Goal: Task Accomplishment & Management: Manage account settings

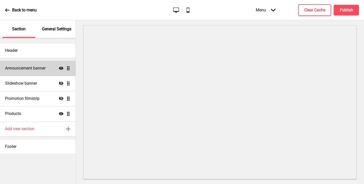
click at [52, 64] on div "Announcement banner Show Drag" at bounding box center [38, 68] width 76 height 15
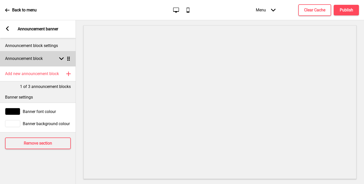
click at [59, 61] on rect at bounding box center [61, 58] width 5 height 5
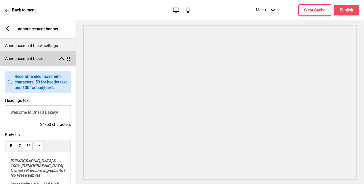
click at [59, 61] on rect at bounding box center [61, 58] width 5 height 5
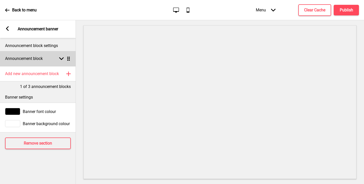
click at [55, 62] on div "Announcement block Arrow down Drag" at bounding box center [38, 58] width 76 height 15
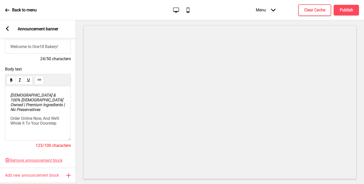
scroll to position [66, 0]
drag, startPoint x: 59, startPoint y: 132, endPoint x: 9, endPoint y: 127, distance: 49.6
click at [9, 127] on div "[DEMOGRAPHIC_DATA] & 100% [DEMOGRAPHIC_DATA] Owned | Premium Ingredients | No P…" at bounding box center [38, 112] width 66 height 54
click at [62, 47] on input "Welcome to One18 Bakery!" at bounding box center [38, 46] width 66 height 14
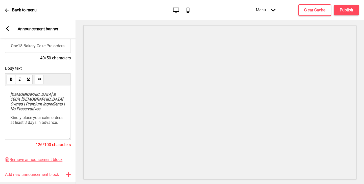
click at [55, 49] on input "Welcome to One18 Bakery Cake Pre-orders!" at bounding box center [38, 46] width 66 height 14
click at [54, 47] on input "Welcome to One18 Bakery Cake Pre-orders!" at bounding box center [38, 46] width 66 height 14
click at [341, 9] on h4 "Publish" at bounding box center [346, 10] width 13 height 6
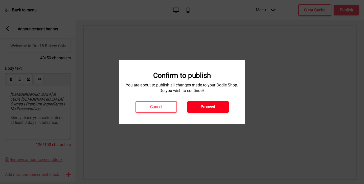
click at [204, 103] on button "Proceed" at bounding box center [207, 107] width 41 height 12
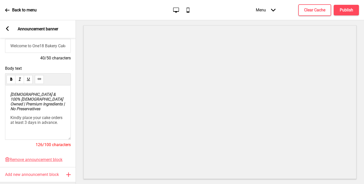
click at [60, 48] on input "Welcome to One18 Bakery Cake Pre-Orders!" at bounding box center [38, 46] width 66 height 14
type input "Welcome to One18 Bakery - Cake Pre-Orders!"
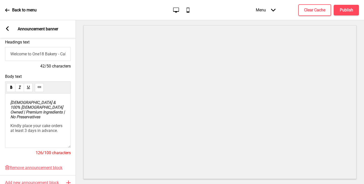
scroll to position [0, 0]
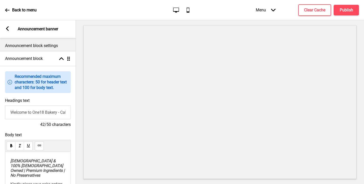
click at [8, 29] on rect at bounding box center [7, 28] width 5 height 5
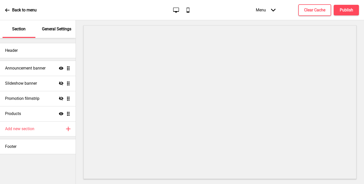
click at [52, 35] on div "General Settings" at bounding box center [56, 29] width 33 height 18
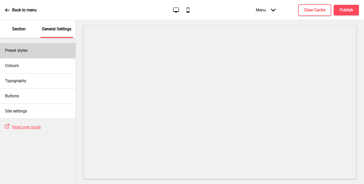
click at [43, 50] on div "Preset styles" at bounding box center [38, 50] width 76 height 15
select select "Custom"
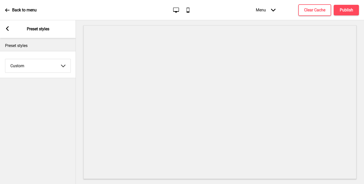
click at [8, 31] on div "Arrow left" at bounding box center [7, 29] width 5 height 6
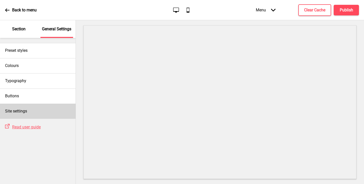
click at [27, 107] on div "Site settings" at bounding box center [38, 111] width 76 height 15
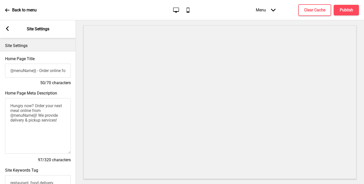
scroll to position [1, 0]
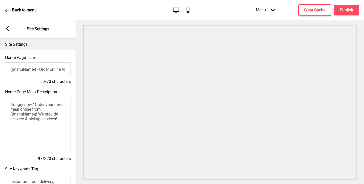
click at [33, 71] on input "{{menuName}} - Order online for delivery & pickup!" at bounding box center [38, 69] width 66 height 14
paste input "One18 Bakery - Cake Pre-Orders"
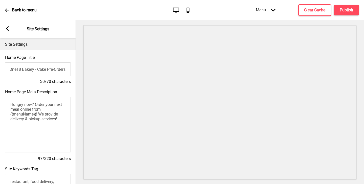
type input "One18 Bakery - Cake Pre-Orders"
drag, startPoint x: 64, startPoint y: 116, endPoint x: 8, endPoint y: 105, distance: 56.7
click at [8, 105] on textarea "Hungry now? Order your next meal online from {{menuName}}! We provide delivery …" at bounding box center [38, 125] width 66 height 56
drag, startPoint x: 64, startPoint y: 121, endPoint x: 7, endPoint y: 104, distance: 59.9
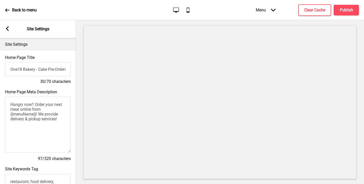
click at [7, 104] on textarea "Hungry now? Order your next meal online from {{menuName}}! We provide delivery …" at bounding box center [38, 125] width 66 height 56
paste textarea "alal & 100% [DEMOGRAPHIC_DATA] Owned | Premium Ingredients | No Preservatives"
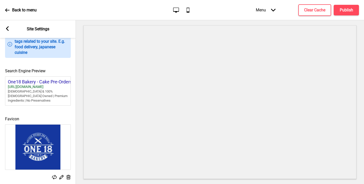
scroll to position [208, 0]
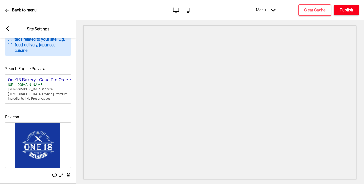
type textarea "[DEMOGRAPHIC_DATA] & 100% [DEMOGRAPHIC_DATA] Owned | Premium Ingredients | No P…"
click at [352, 14] on button "Publish" at bounding box center [346, 10] width 25 height 11
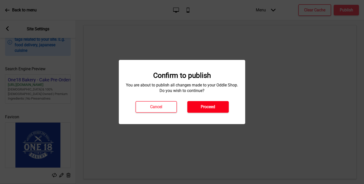
click at [220, 105] on button "Proceed" at bounding box center [207, 107] width 41 height 12
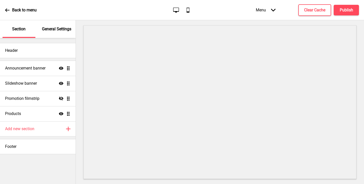
click at [57, 28] on p "General Settings" at bounding box center [56, 29] width 29 height 6
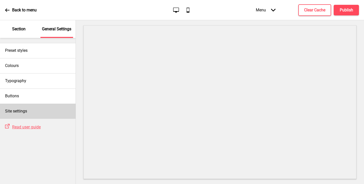
click at [29, 106] on div "Site settings" at bounding box center [38, 111] width 76 height 15
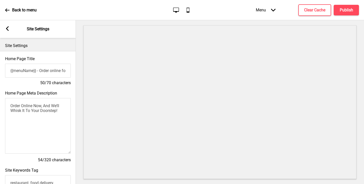
click at [36, 69] on input "{{menuName}} - Order online for delivery & pickup!" at bounding box center [38, 71] width 66 height 14
paste input "One18 Bakery"
type input "One18 Bakery - North Bridge"
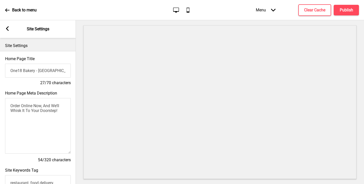
click at [46, 110] on textarea "Order Online Now, And We’ll Whisk It To Your Doorstep!" at bounding box center [38, 126] width 66 height 56
paste textarea "[DEMOGRAPHIC_DATA] & 100% [DEMOGRAPHIC_DATA] Owned | Premium Ingredients | No P…"
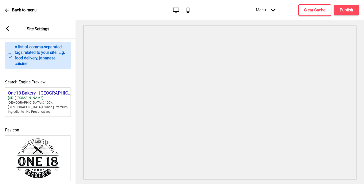
scroll to position [208, 0]
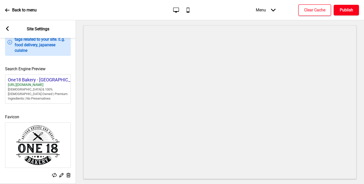
type textarea "[DEMOGRAPHIC_DATA] & 100% [DEMOGRAPHIC_DATA] Owned | Premium Ingredients | No P…"
click at [352, 11] on h4 "Publish" at bounding box center [346, 10] width 13 height 6
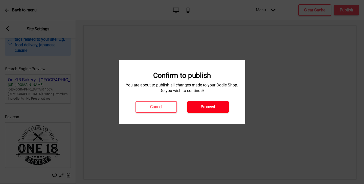
click at [209, 109] on h4 "Proceed" at bounding box center [208, 107] width 14 height 6
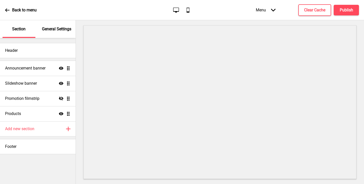
click at [60, 24] on div "General Settings" at bounding box center [56, 29] width 33 height 18
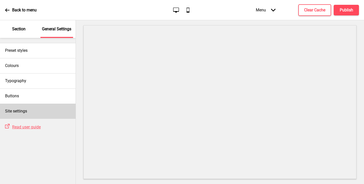
click at [41, 112] on div "Site settings" at bounding box center [38, 111] width 76 height 15
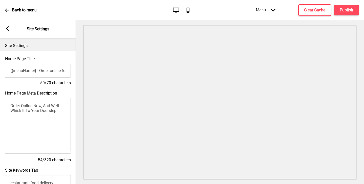
click at [51, 71] on input "{{menuName}} - Order online for delivery & pickup!" at bounding box center [38, 71] width 66 height 14
type input "One18 Bakery - Tampines"
click at [38, 108] on textarea "Order Online Now, And We’ll Whisk It To Your Doorstep!" at bounding box center [38, 126] width 66 height 56
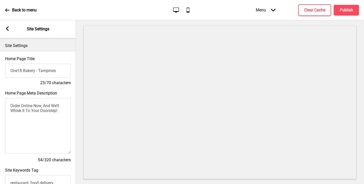
click at [38, 108] on textarea "Order Online Now, And We’ll Whisk It To Your Doorstep!" at bounding box center [38, 126] width 66 height 56
paste textarea "[DEMOGRAPHIC_DATA] & 100% [DEMOGRAPHIC_DATA] Owned | Premium Ingredients | No P…"
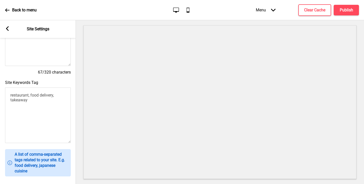
scroll to position [208, 0]
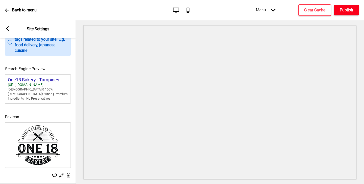
type textarea "[DEMOGRAPHIC_DATA] & 100% [DEMOGRAPHIC_DATA] Owned | Premium Ingredients | No P…"
click at [354, 12] on button "Publish" at bounding box center [346, 10] width 25 height 11
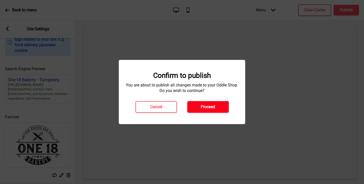
click at [208, 111] on button "Proceed" at bounding box center [207, 107] width 41 height 12
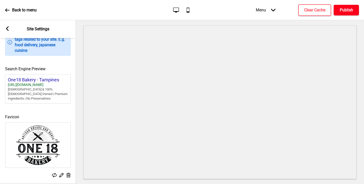
click at [346, 6] on button "Publish" at bounding box center [346, 10] width 25 height 11
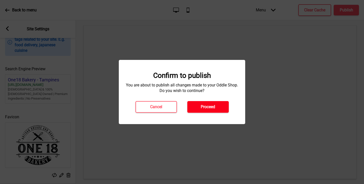
click at [210, 106] on h4 "Proceed" at bounding box center [208, 107] width 14 height 6
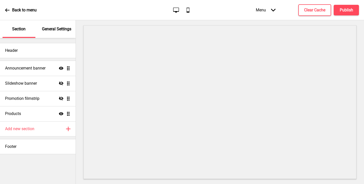
click at [64, 33] on div "General Settings" at bounding box center [56, 29] width 33 height 18
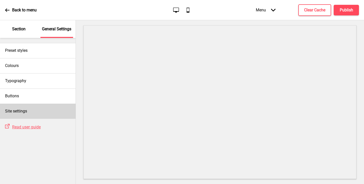
click at [48, 107] on div "Site settings" at bounding box center [38, 111] width 76 height 15
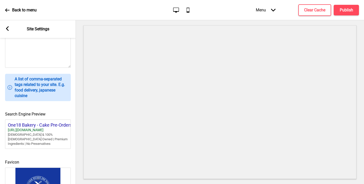
scroll to position [163, 0]
click at [47, 131] on div "[URL][DOMAIN_NAME]" at bounding box center [46, 130] width 76 height 5
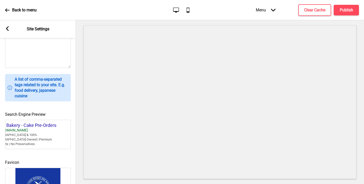
drag, startPoint x: 9, startPoint y: 130, endPoint x: 65, endPoint y: 131, distance: 56.4
click at [65, 131] on div "https://one18bakehouse-preorders.oddle.me" at bounding box center [30, 130] width 76 height 5
copy div "https://one18bakehouse-preorders.oddle.me"
